Goal: Task Accomplishment & Management: Manage account settings

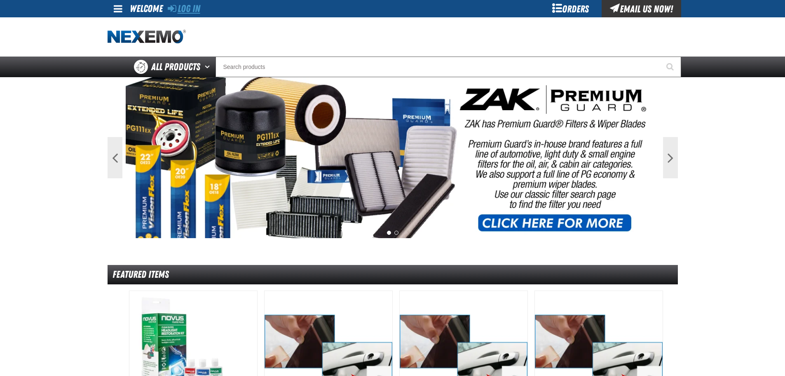
click at [197, 8] on link "Log In" at bounding box center [184, 9] width 33 height 12
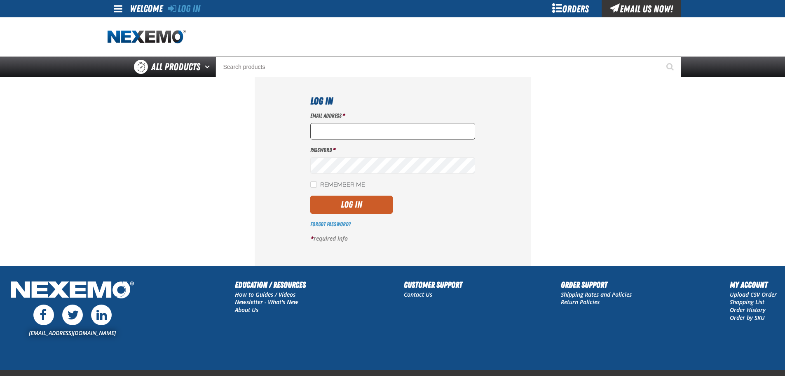
click at [338, 134] on input "Email Address *" at bounding box center [392, 131] width 165 height 16
click at [365, 128] on input "Email Address *" at bounding box center [392, 131] width 165 height 16
type input "M"
click at [339, 132] on input "mkimbme@vtaig.com" at bounding box center [392, 131] width 165 height 16
type input "mkimble@vtaig.com"
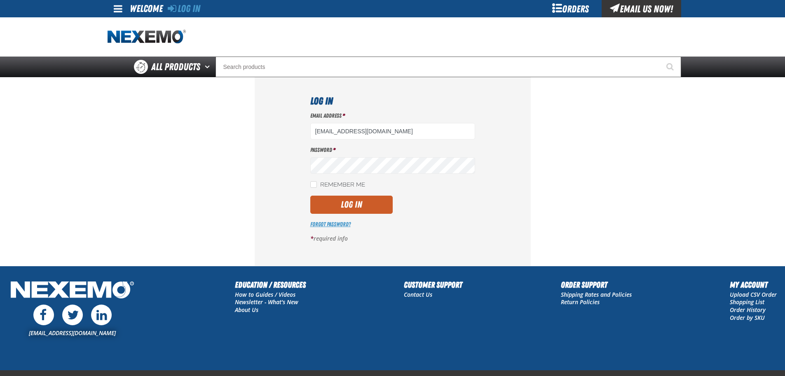
click at [329, 226] on link "Forgot Password?" at bounding box center [330, 224] width 40 height 7
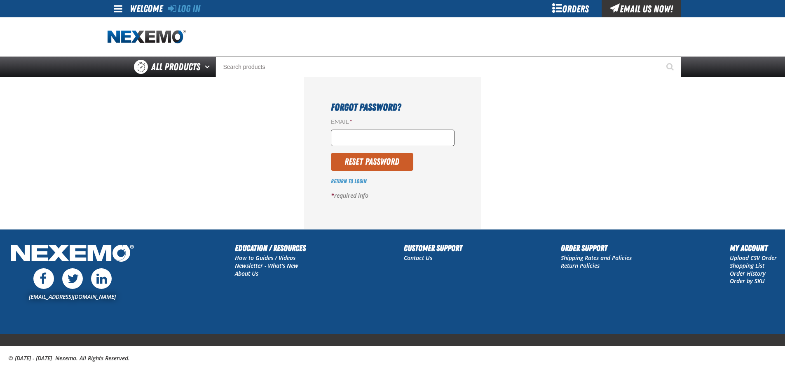
click at [344, 133] on input "Email *" at bounding box center [393, 137] width 124 height 16
type input "mkimble@vtaig.com"
click at [364, 162] on button "Reset Password" at bounding box center [372, 162] width 82 height 18
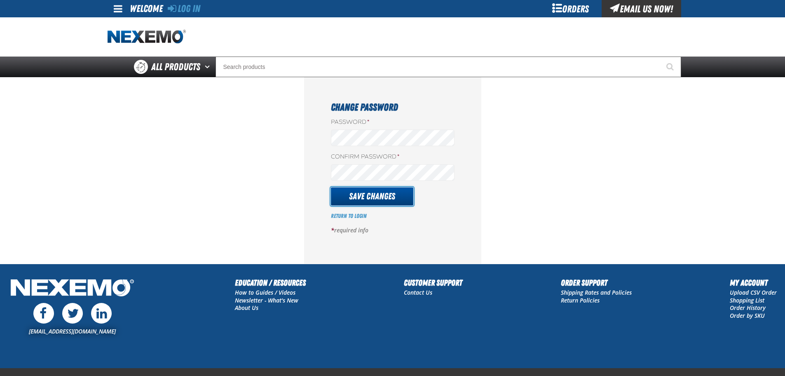
click at [377, 196] on button "Save Changes" at bounding box center [372, 196] width 82 height 18
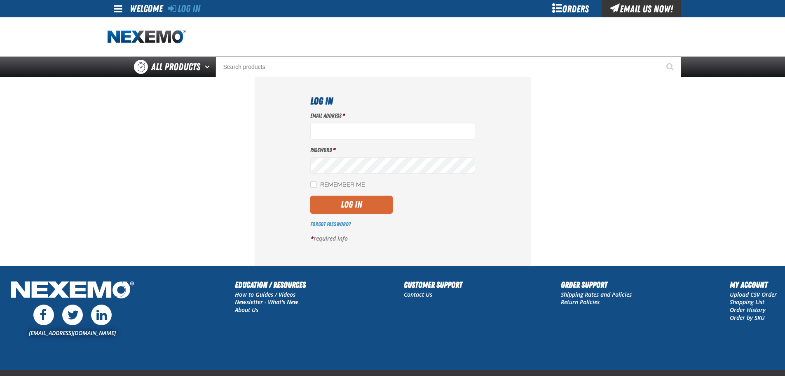
type input "[EMAIL_ADDRESS][DOMAIN_NAME]"
click at [342, 206] on button "Log In" at bounding box center [351, 204] width 82 height 18
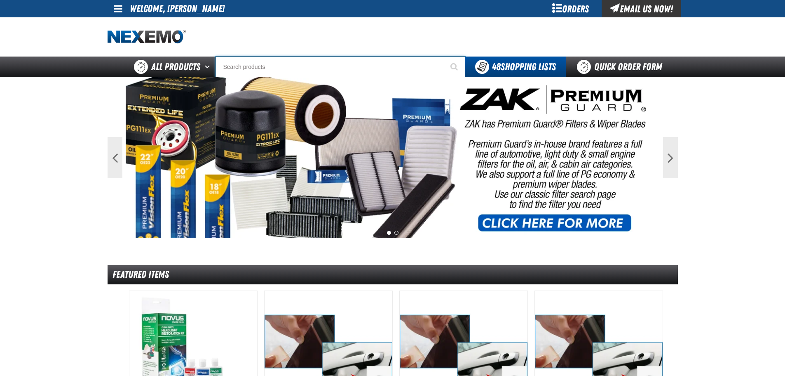
click at [253, 63] on input "Search" at bounding box center [341, 66] width 250 height 21
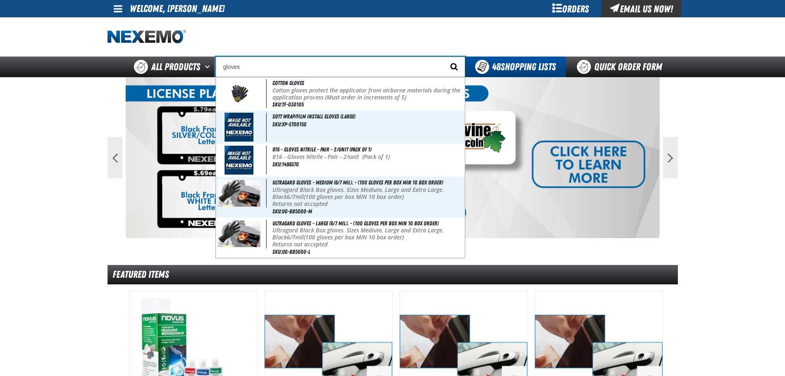
type input "gloves"
click at [453, 69] on span "Start Searching" at bounding box center [454, 67] width 7 height 8
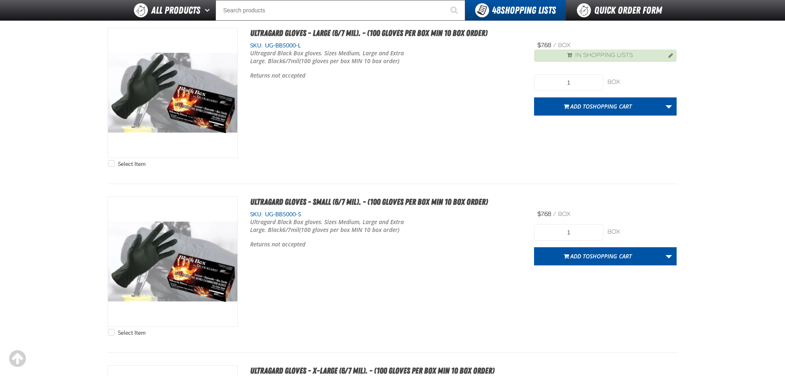
scroll to position [701, 0]
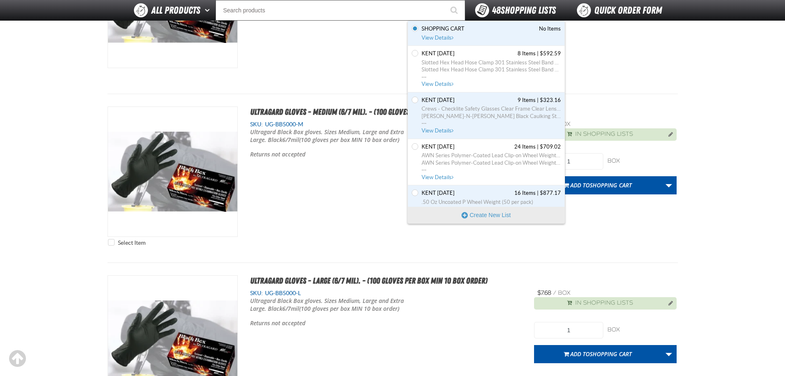
click at [505, 14] on span "48 Shopping Lists" at bounding box center [524, 11] width 64 height 12
click at [441, 35] on span "View Details" at bounding box center [438, 38] width 33 height 6
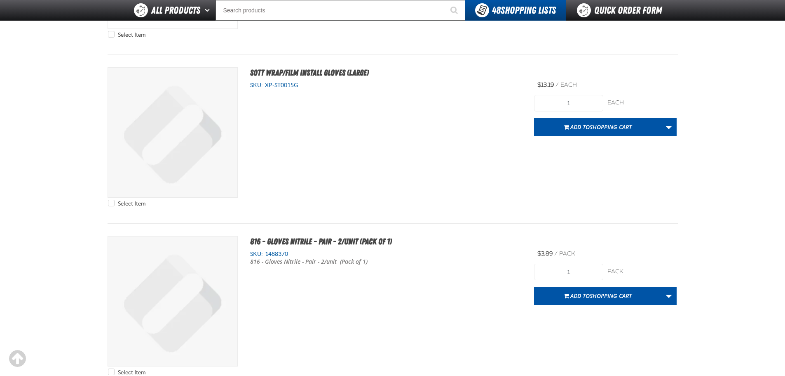
scroll to position [124, 0]
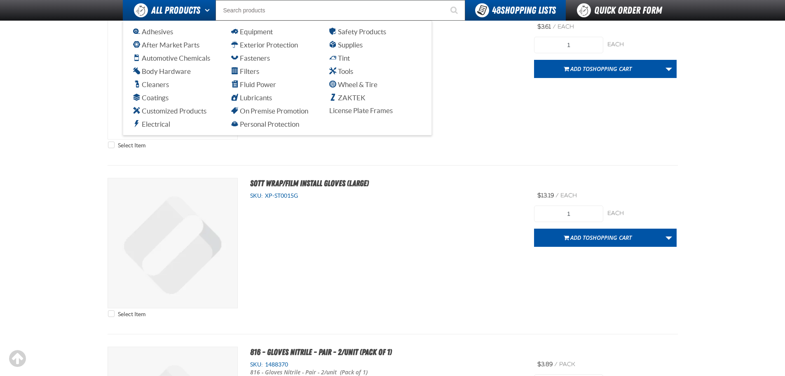
click at [179, 11] on span "All Products" at bounding box center [175, 10] width 49 height 15
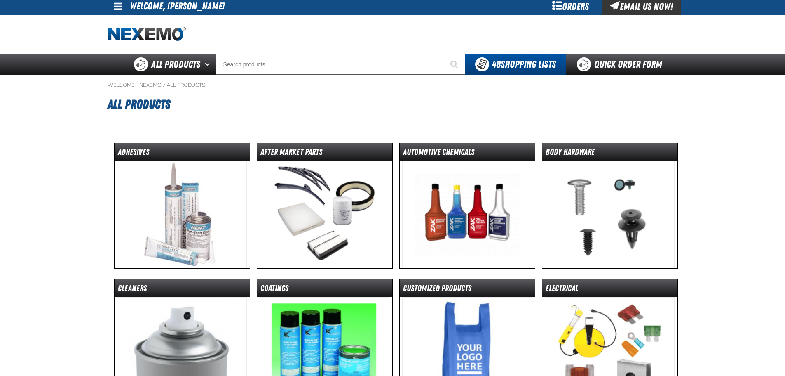
scroll to position [82, 0]
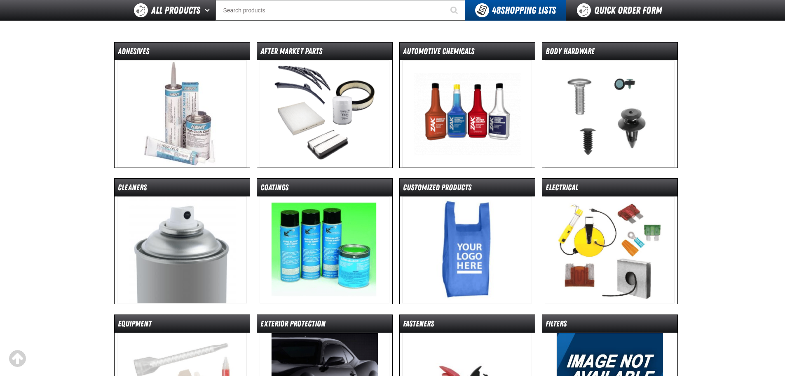
click at [632, 99] on img at bounding box center [610, 113] width 130 height 107
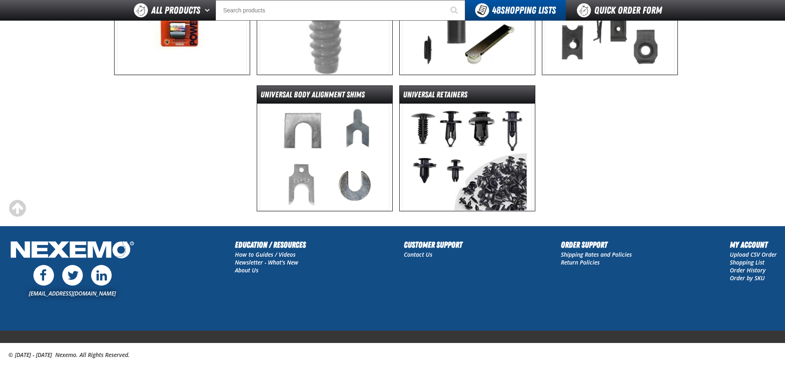
scroll to position [319, 0]
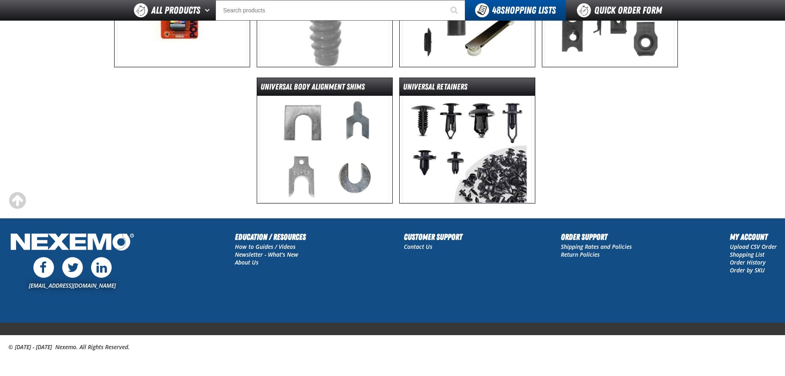
click at [496, 157] on img at bounding box center [467, 149] width 130 height 107
click at [446, 86] on dt "Universal Retainers" at bounding box center [467, 88] width 135 height 14
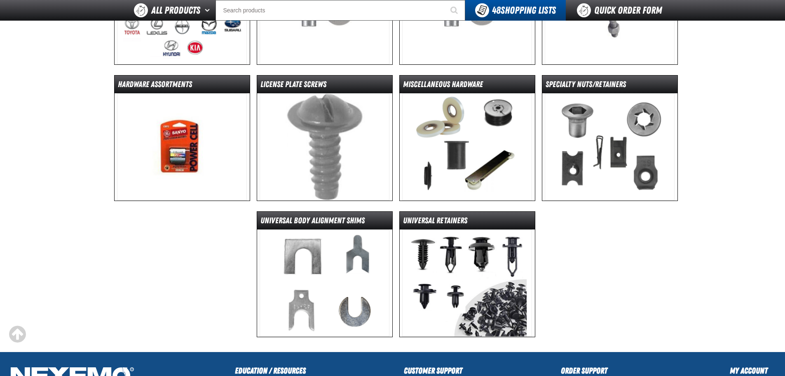
scroll to position [31, 0]
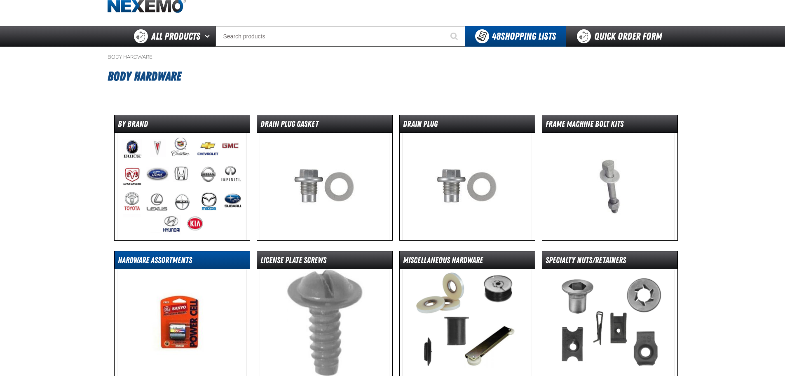
click at [178, 260] on dt "Hardware Assortments" at bounding box center [182, 261] width 135 height 14
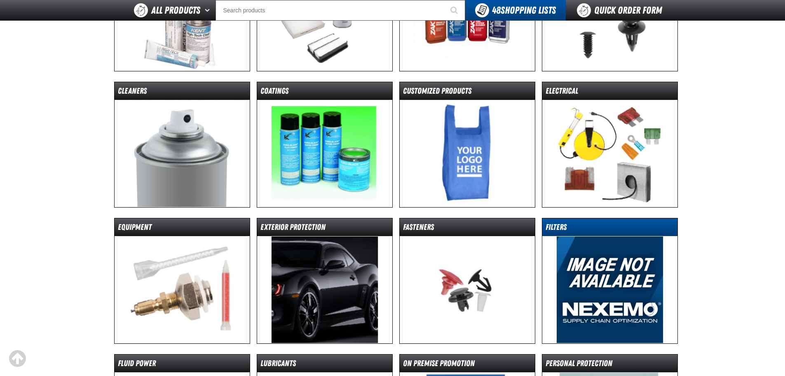
scroll to position [82, 0]
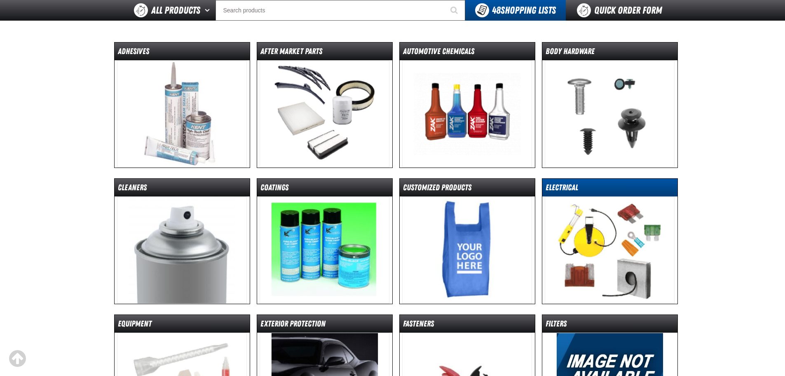
click at [571, 193] on dt "Electrical" at bounding box center [609, 189] width 135 height 14
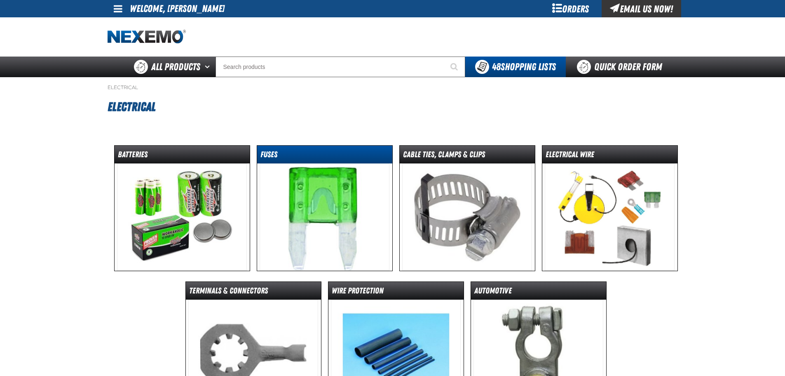
click at [304, 158] on dt "Fuses" at bounding box center [324, 156] width 135 height 14
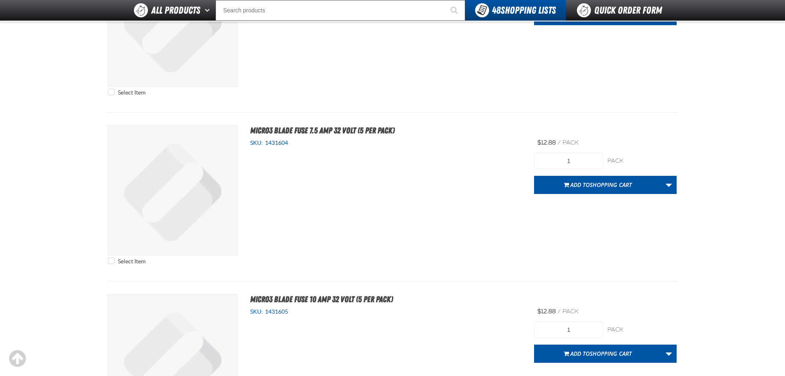
scroll to position [3504, 0]
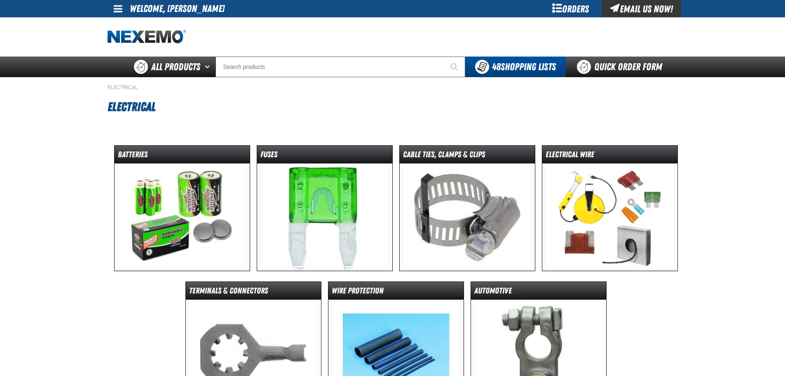
click at [602, 217] on img at bounding box center [610, 216] width 130 height 107
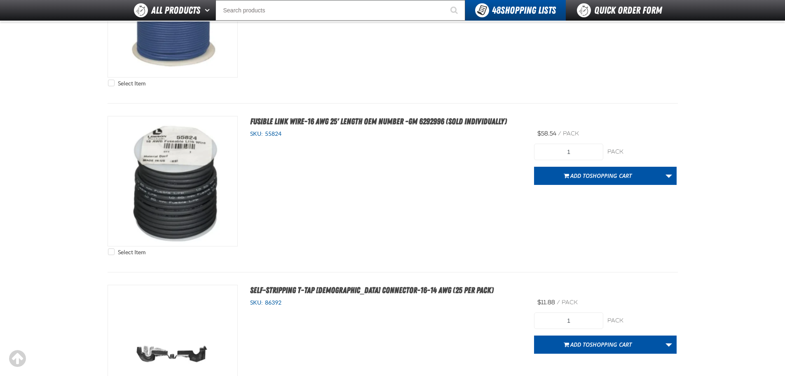
scroll to position [606, 0]
